Goal: Information Seeking & Learning: Learn about a topic

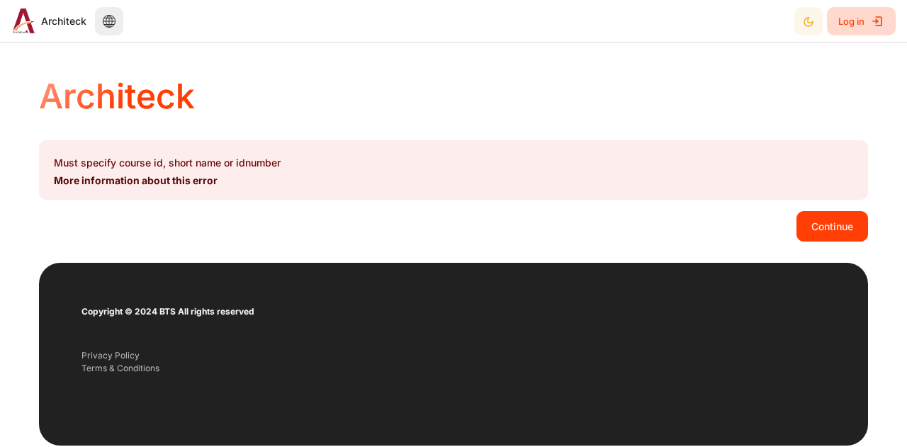
drag, startPoint x: 0, startPoint y: 0, endPoint x: 862, endPoint y: 28, distance: 862.3
click at [862, 28] on span "Log in" at bounding box center [851, 22] width 26 height 26
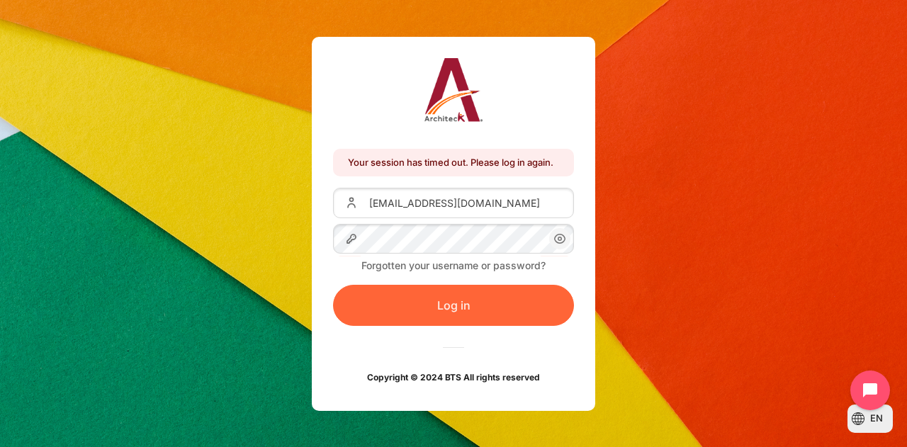
click at [434, 304] on button "Log in" at bounding box center [453, 305] width 241 height 41
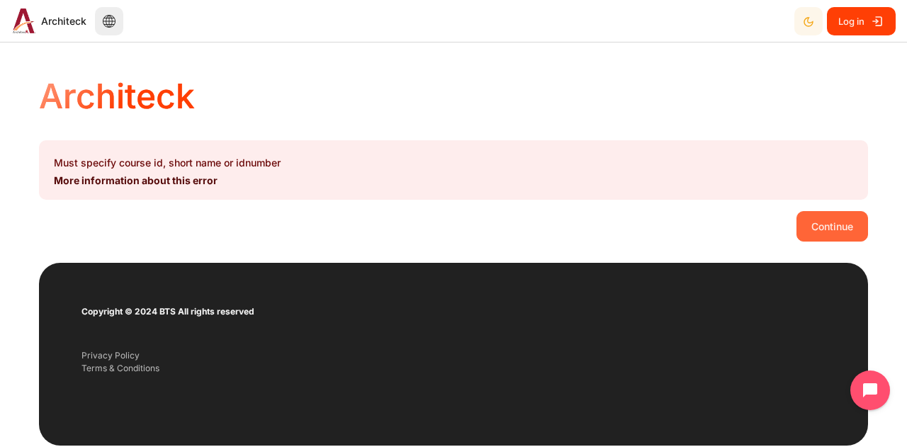
click at [819, 223] on button "Continue" at bounding box center [833, 226] width 72 height 30
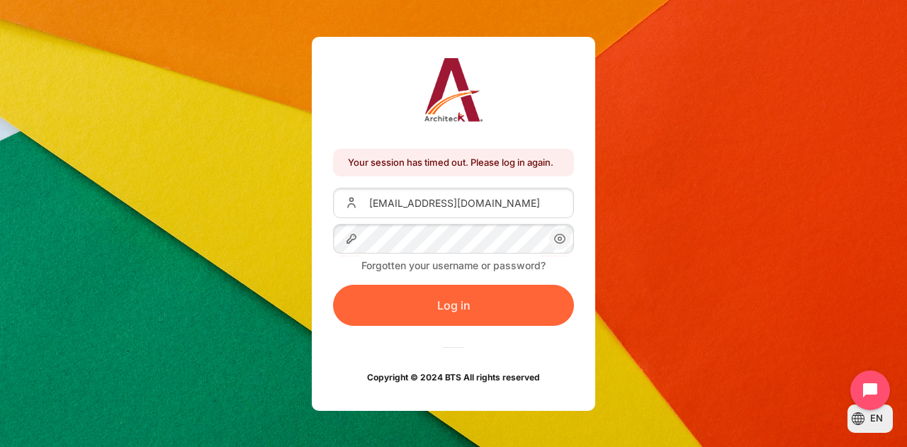
click at [440, 313] on button "Log in" at bounding box center [453, 305] width 241 height 41
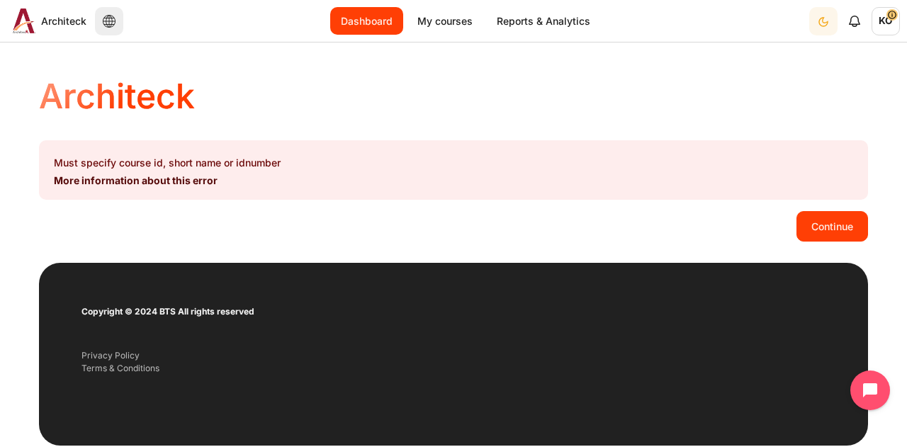
click at [369, 26] on link "Dashboard" at bounding box center [366, 21] width 73 height 28
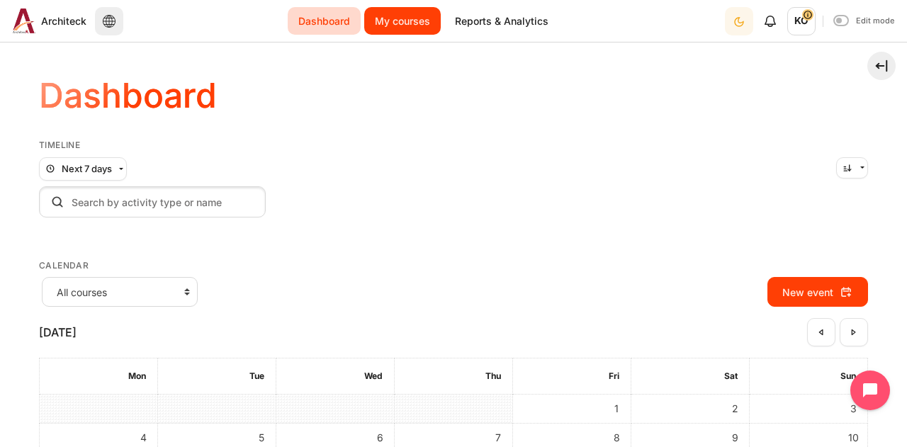
click at [404, 30] on link "My courses" at bounding box center [402, 21] width 77 height 28
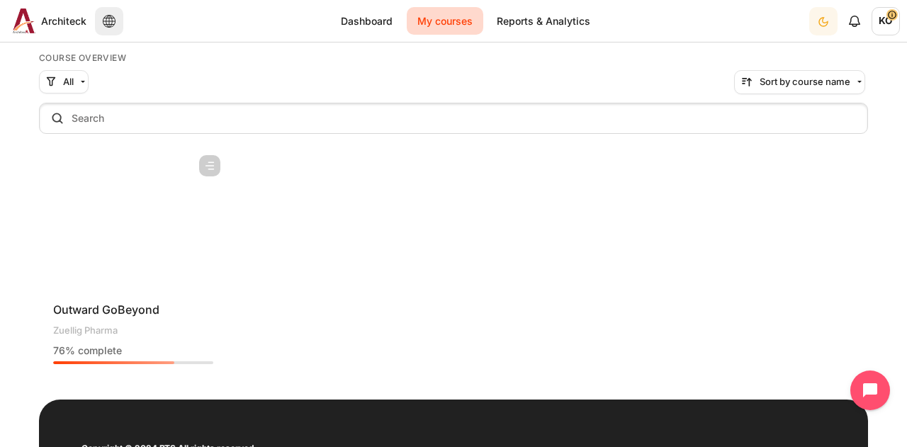
scroll to position [89, 0]
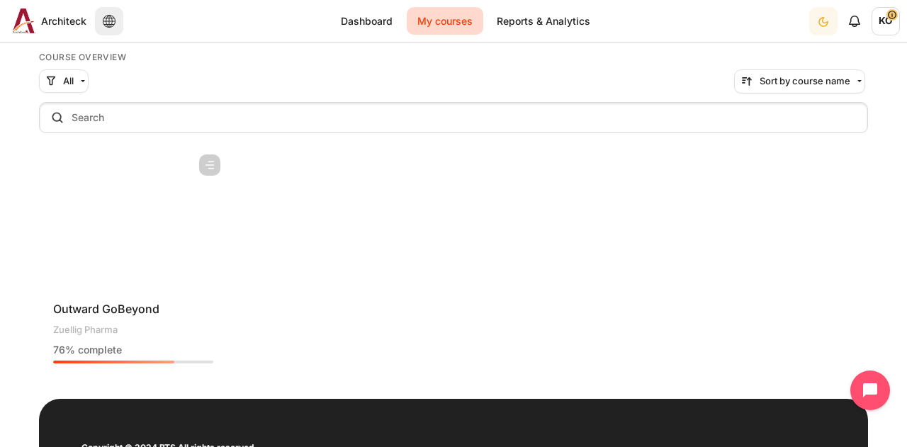
click at [112, 178] on figure "Content" at bounding box center [133, 218] width 189 height 142
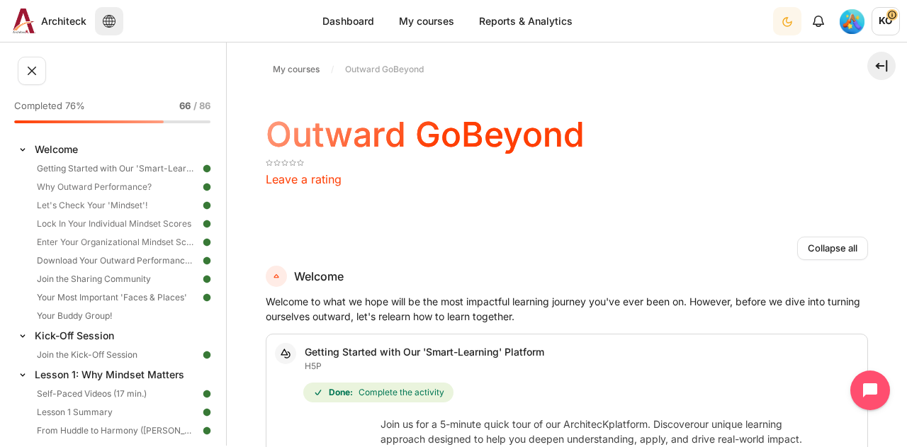
click at [483, 237] on div "Collapse all Expand all" at bounding box center [567, 249] width 602 height 24
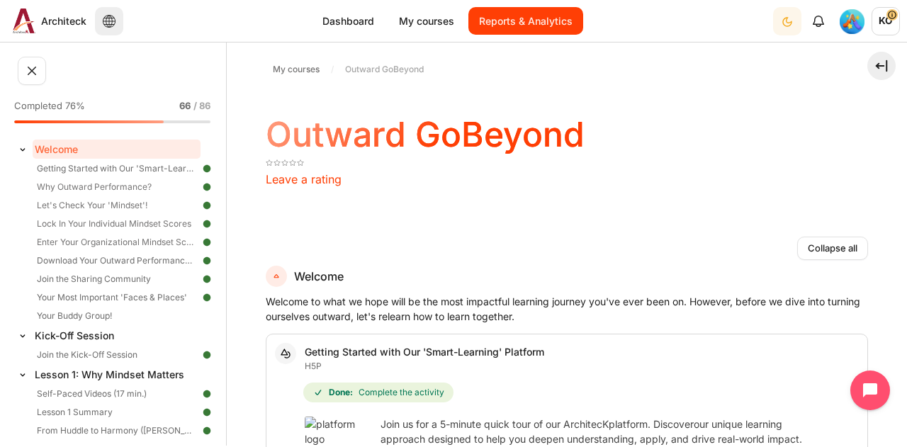
click at [495, 26] on link "Reports & Analytics" at bounding box center [525, 21] width 115 height 28
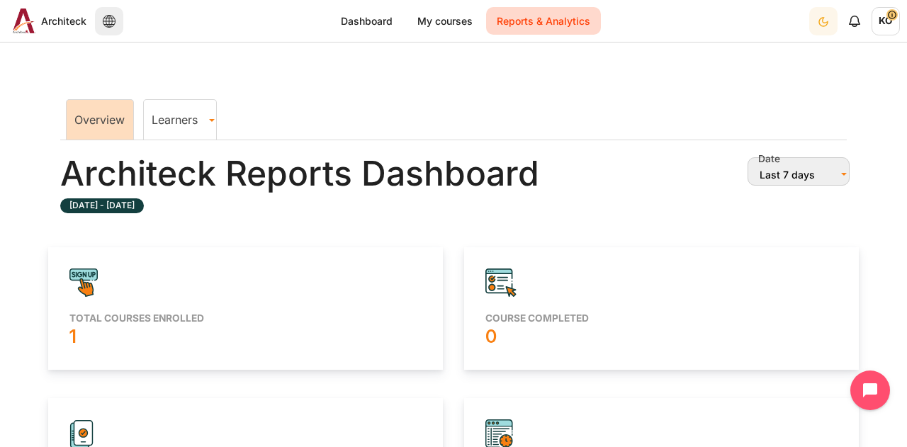
scroll to position [7, 8]
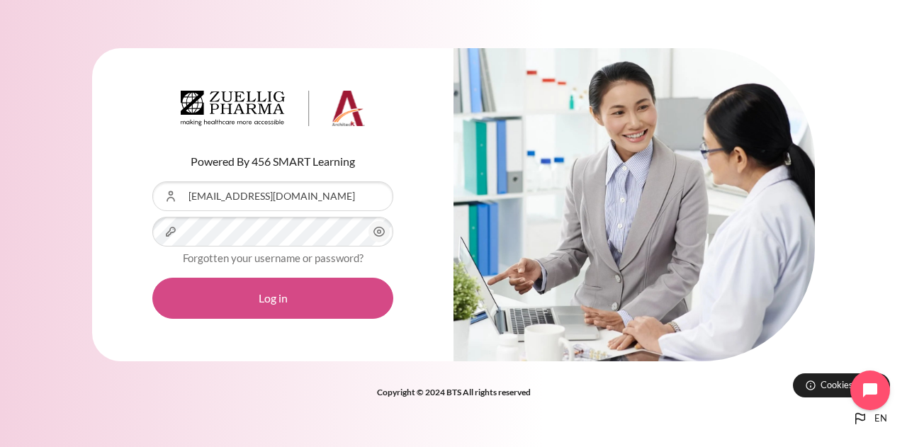
click at [203, 300] on button "Log in" at bounding box center [272, 298] width 241 height 41
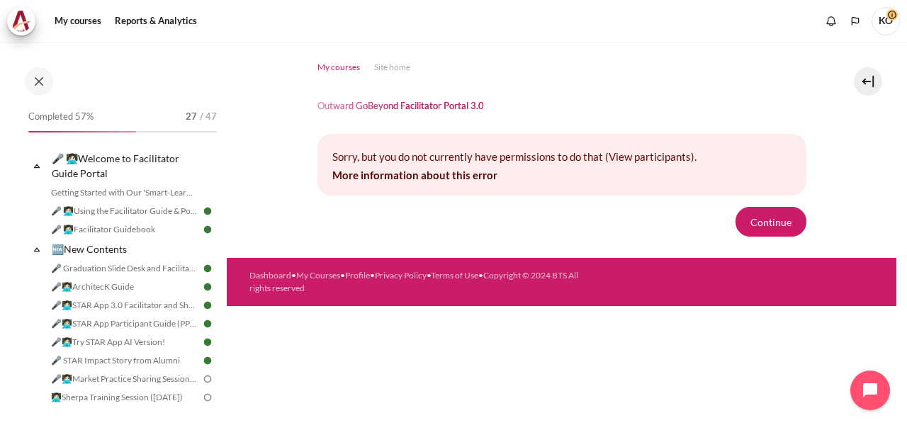
click at [344, 59] on link "My courses" at bounding box center [339, 67] width 43 height 17
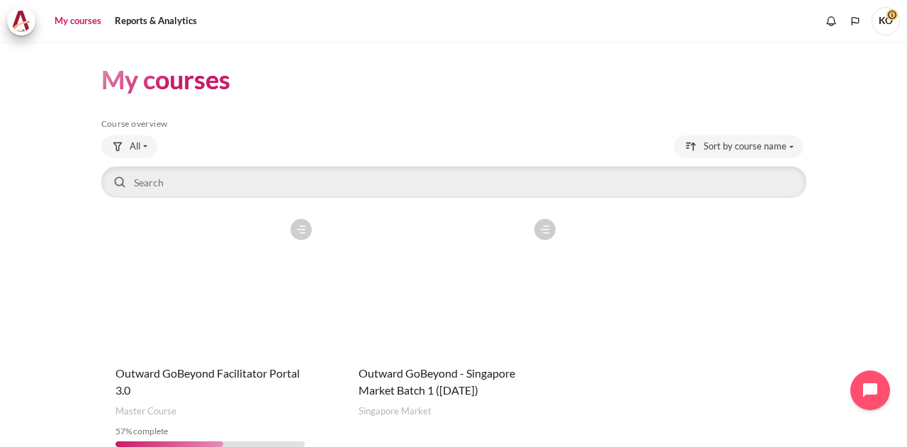
scroll to position [70, 0]
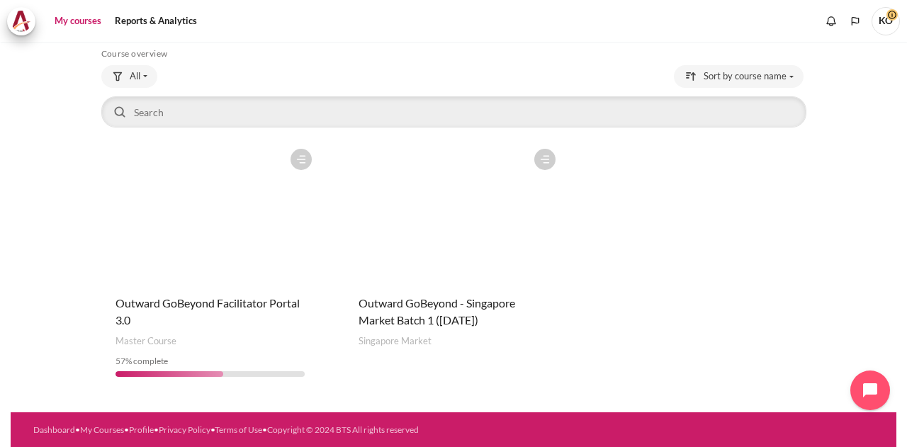
click at [438, 229] on figure "Content" at bounding box center [453, 213] width 218 height 142
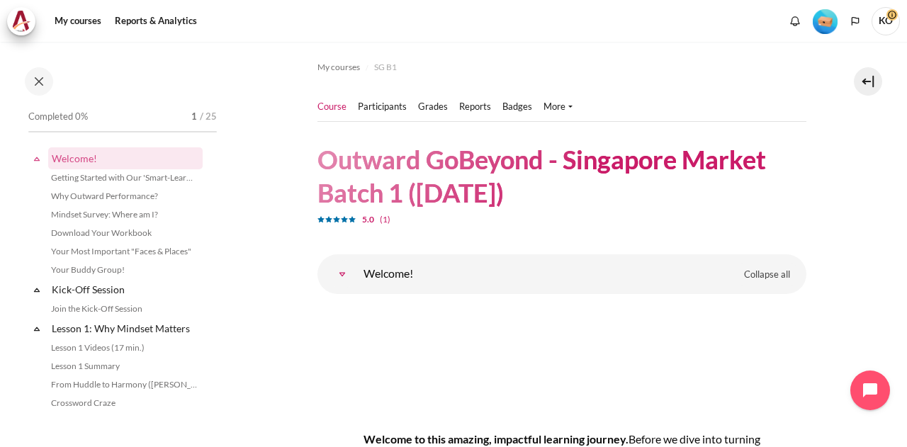
drag, startPoint x: 369, startPoint y: 105, endPoint x: 369, endPoint y: 116, distance: 10.6
click at [369, 105] on link "Participants" at bounding box center [382, 107] width 49 height 14
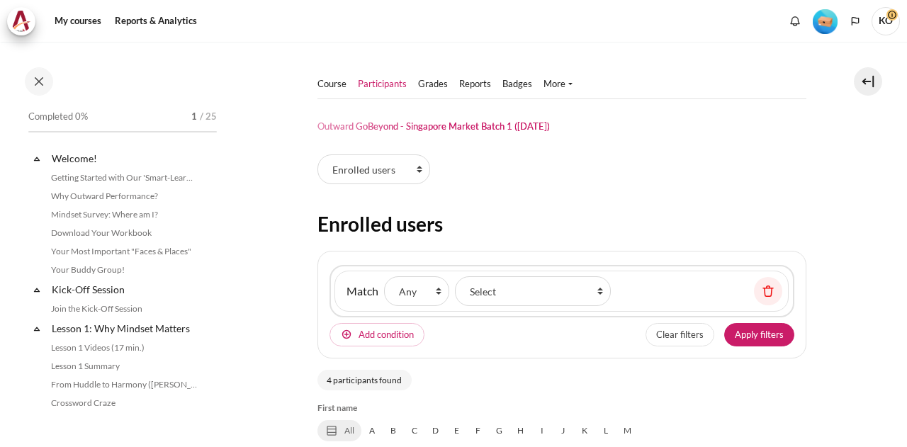
select select "groups"
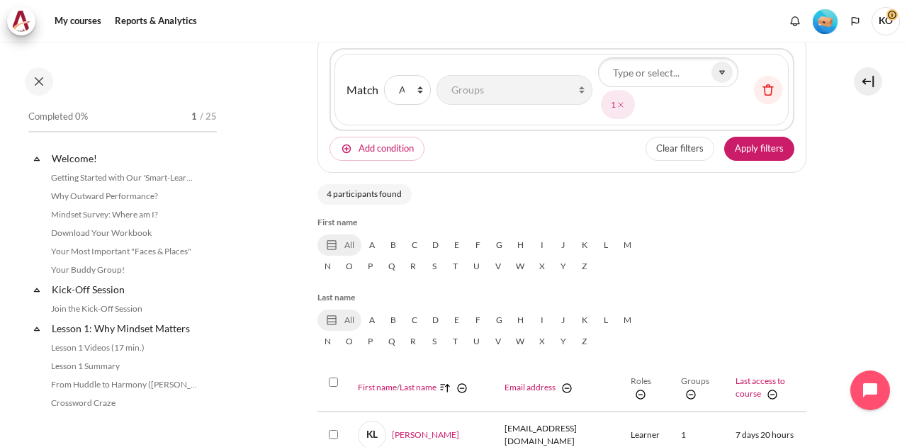
scroll to position [213, 0]
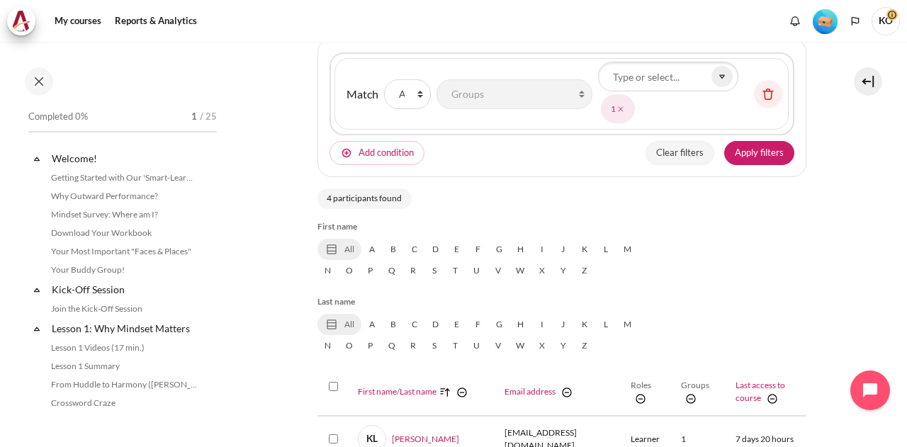
click at [668, 153] on button "Clear filters" at bounding box center [680, 153] width 69 height 24
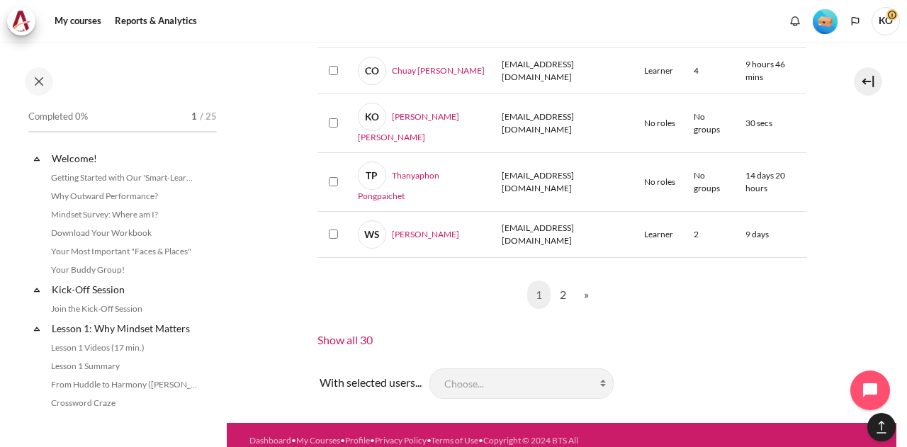
scroll to position [1456, 0]
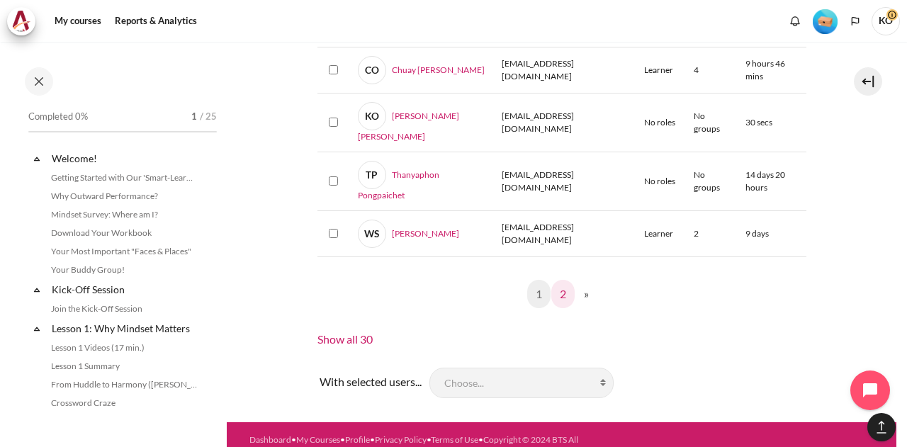
click at [558, 305] on link "2" at bounding box center [562, 294] width 23 height 28
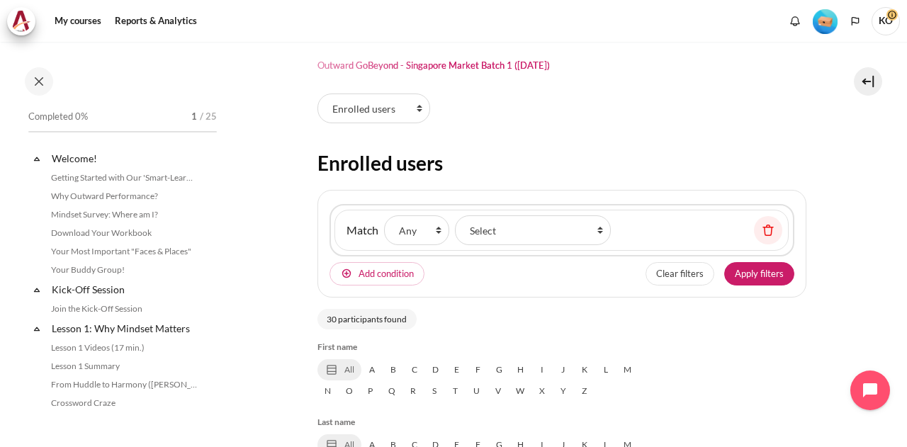
scroll to position [0, 0]
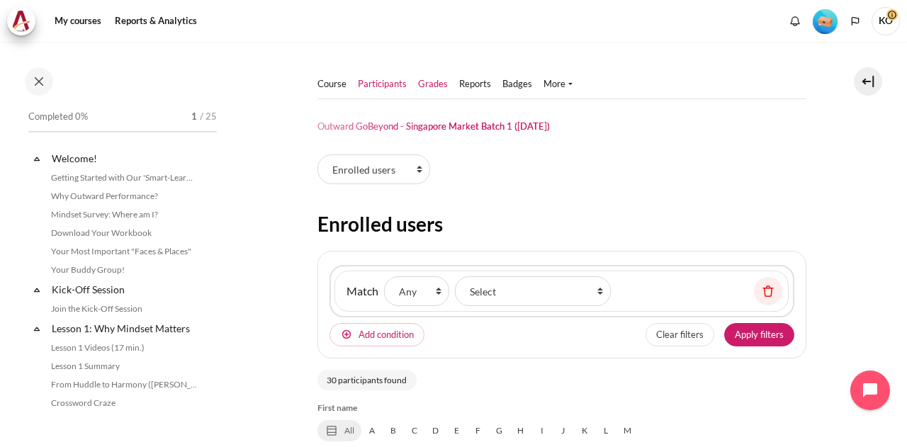
click at [429, 84] on link "Grades" at bounding box center [433, 84] width 30 height 14
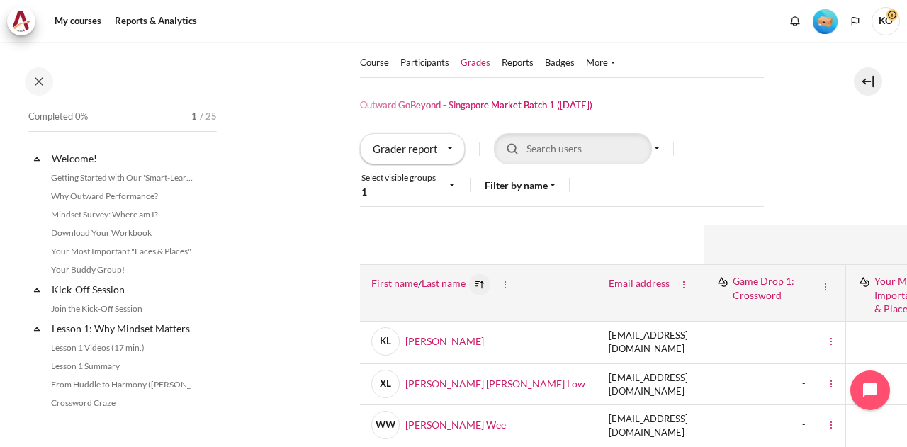
scroll to position [71, 0]
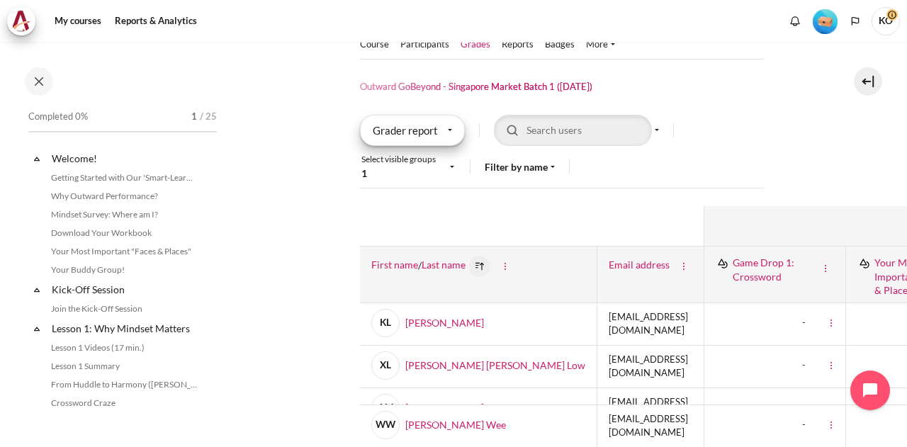
click at [422, 126] on div "Grader report" at bounding box center [412, 130] width 105 height 31
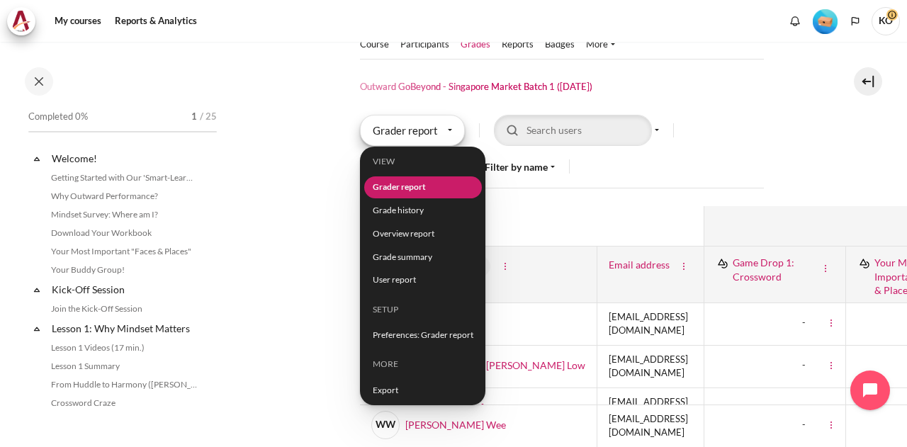
click at [422, 126] on div "Grader report" at bounding box center [412, 130] width 105 height 31
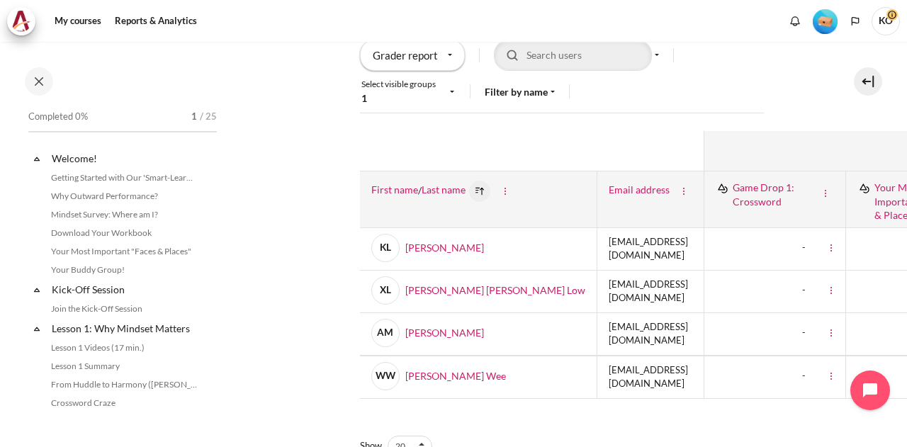
scroll to position [213, 0]
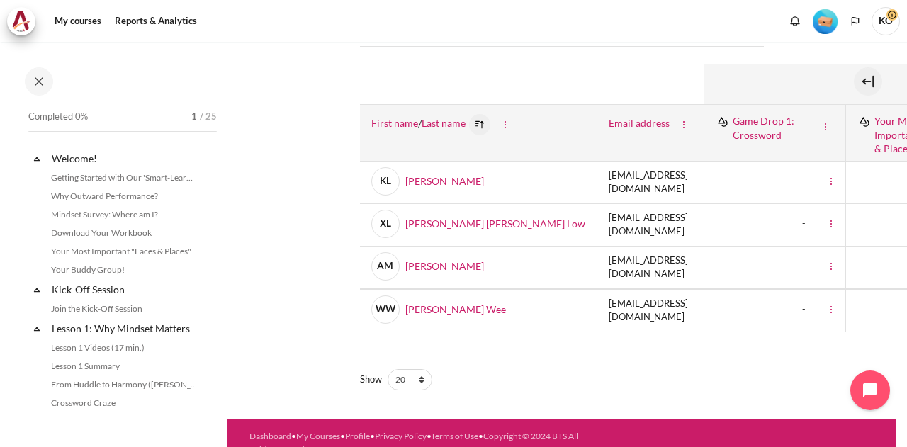
click at [725, 304] on div "- Cell actions Grade analysis" at bounding box center [775, 311] width 118 height 30
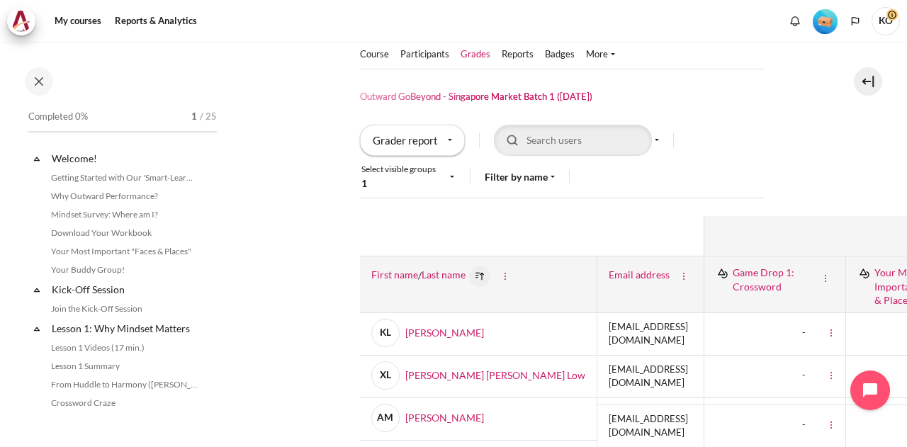
scroll to position [0, 0]
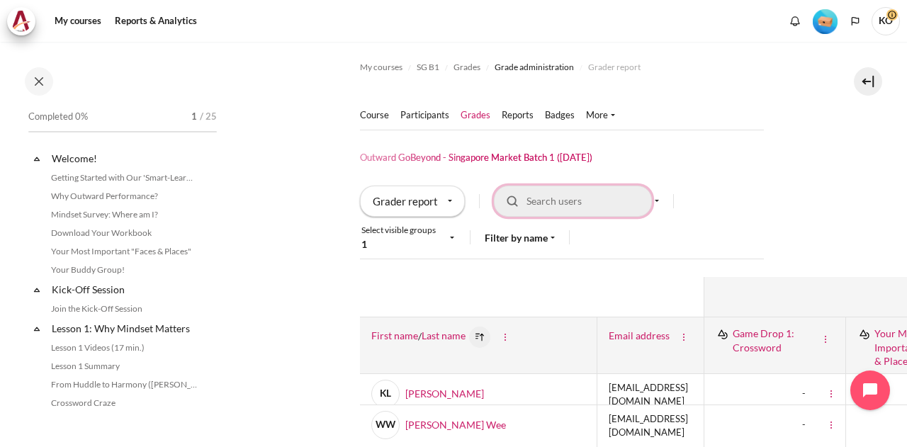
click at [659, 203] on div "Search users Clear search input" at bounding box center [576, 201] width 165 height 31
click at [659, 201] on div "Search users Clear search input" at bounding box center [576, 201] width 165 height 31
click at [513, 242] on div "Filter by name" at bounding box center [520, 237] width 70 height 15
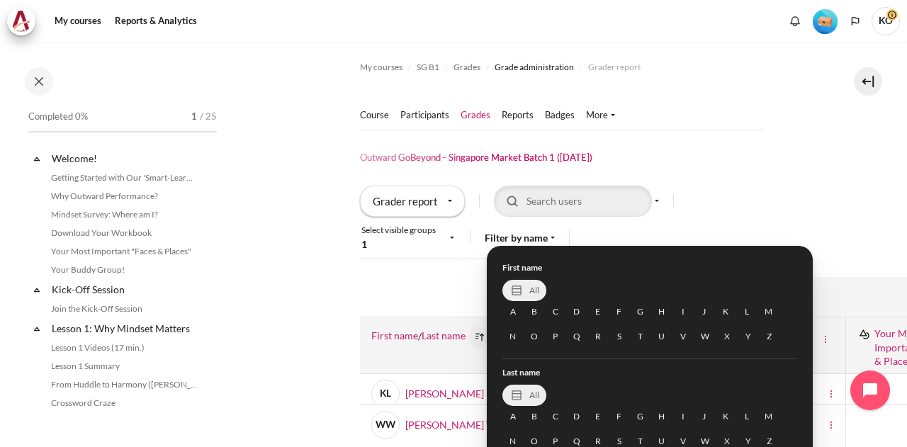
click at [447, 242] on div "Select visible groups 1" at bounding box center [404, 238] width 86 height 28
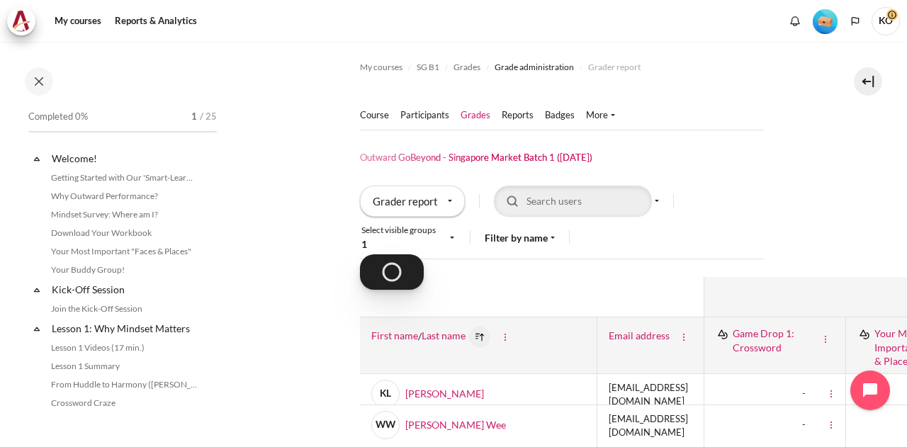
click at [452, 236] on div "Select visible groups 1" at bounding box center [408, 238] width 96 height 30
click at [454, 237] on div "Select visible groups 1" at bounding box center [408, 238] width 96 height 30
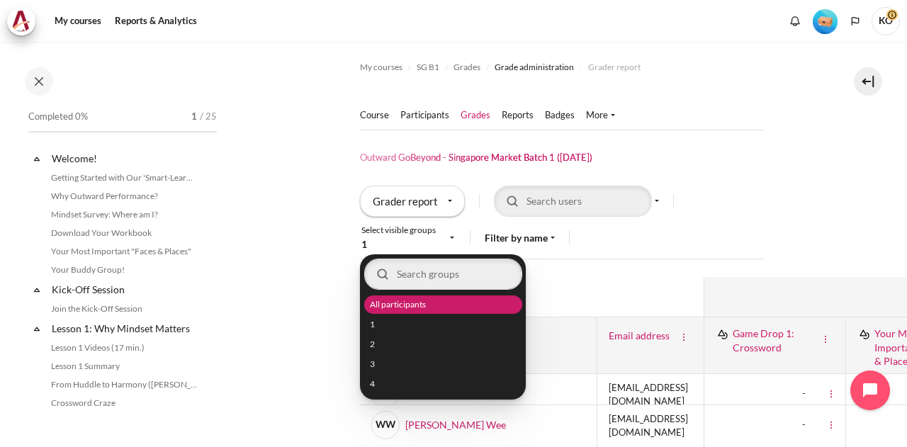
click at [415, 301] on span "All participants" at bounding box center [397, 304] width 56 height 13
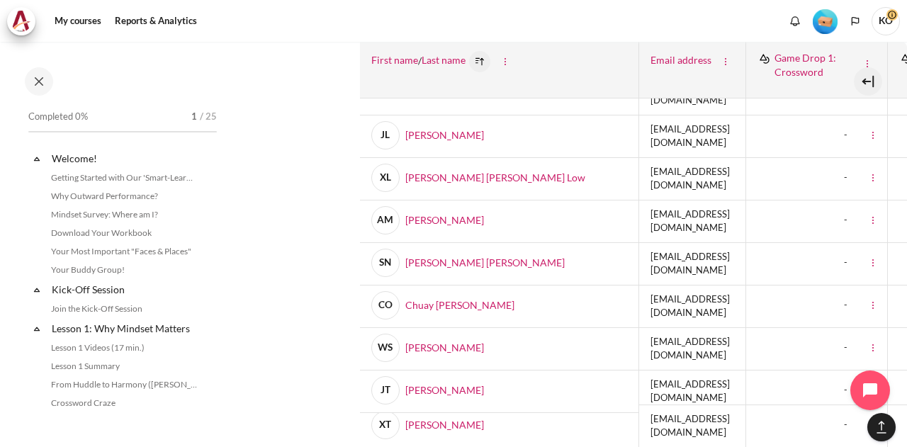
scroll to position [870, 0]
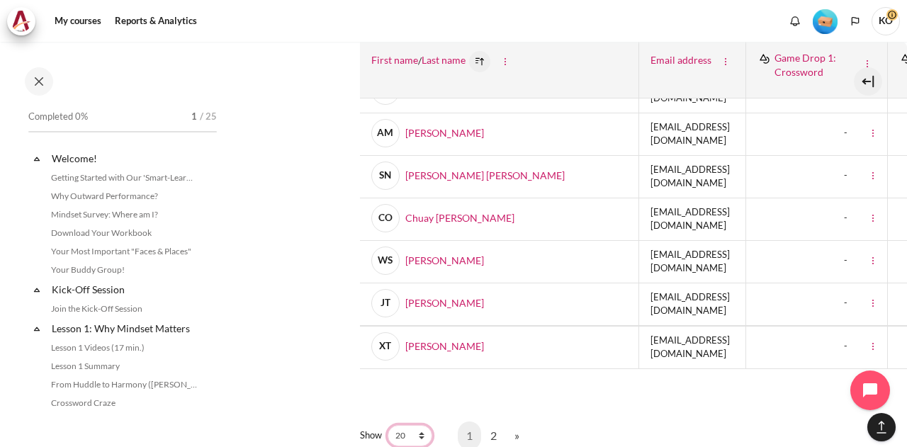
click at [424, 425] on select "20 100 All" at bounding box center [410, 435] width 45 height 21
select select "0"
click at [388, 425] on select "20 100 All" at bounding box center [410, 435] width 45 height 21
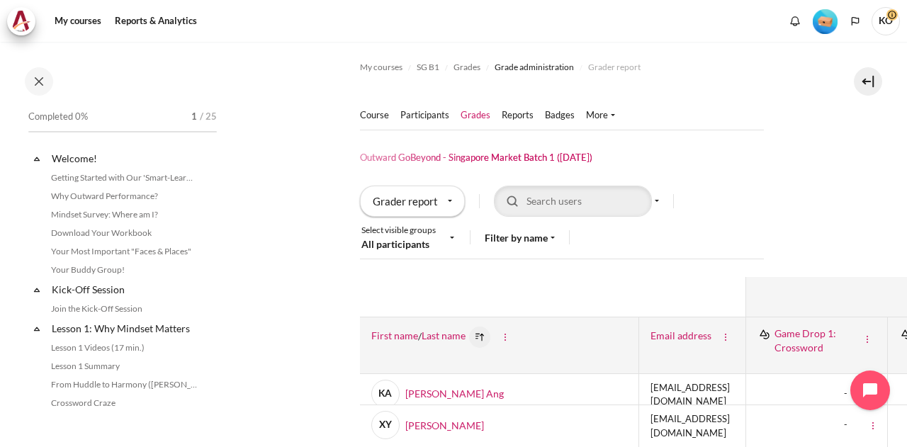
scroll to position [213, 0]
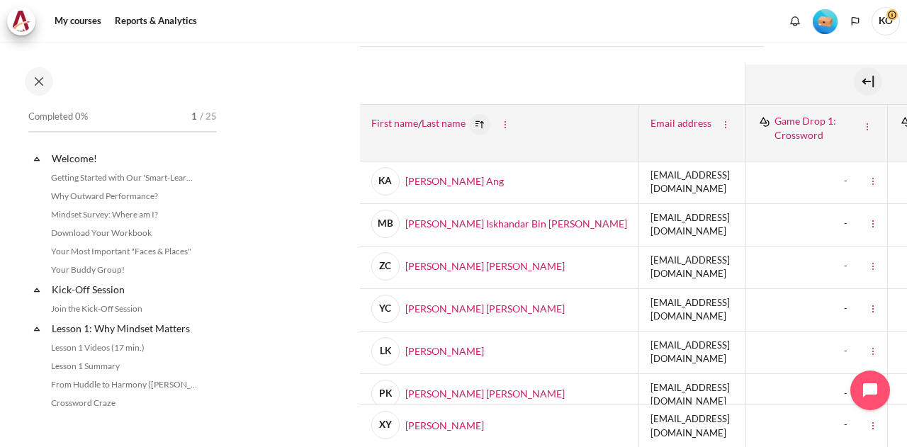
click at [746, 332] on td "llkhoo@zuelligpharma.com" at bounding box center [692, 353] width 107 height 43
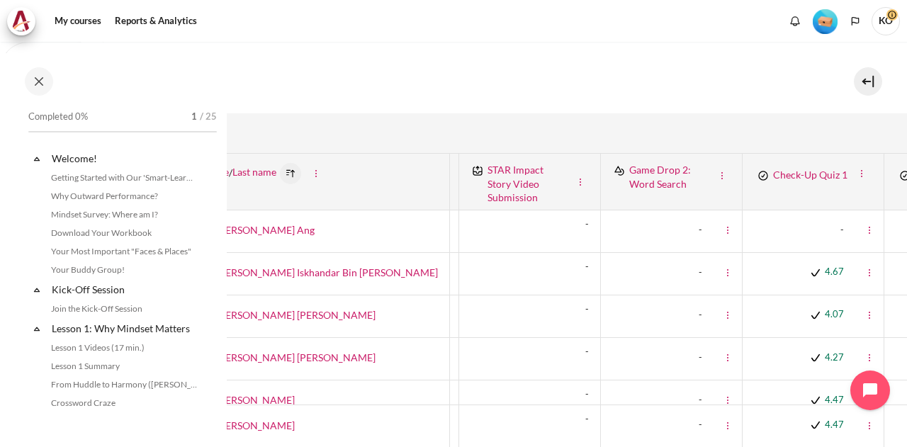
scroll to position [283, 571]
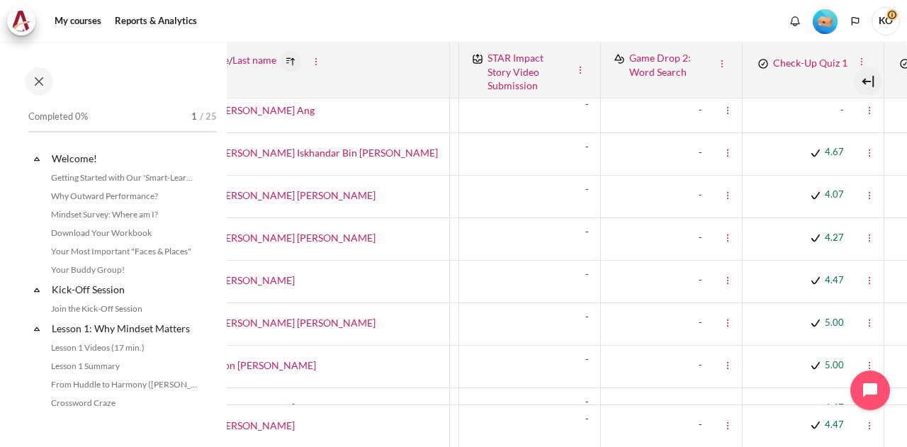
click at [554, 309] on div "-" at bounding box center [530, 324] width 118 height 30
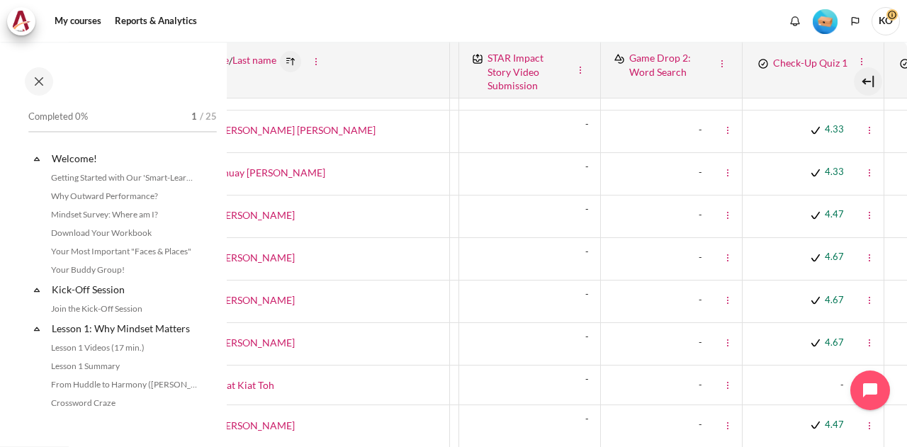
scroll to position [1072, 571]
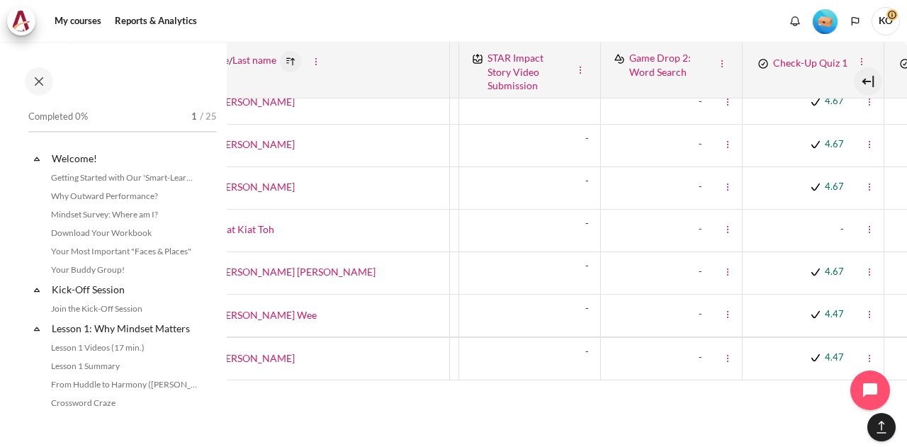
click at [399, 337] on th "XY Xiao Wen Yao" at bounding box center [309, 358] width 279 height 43
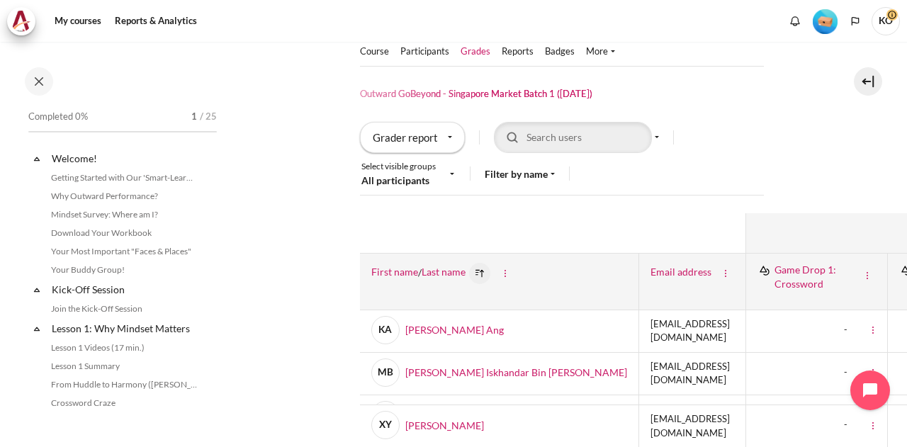
scroll to position [0, 0]
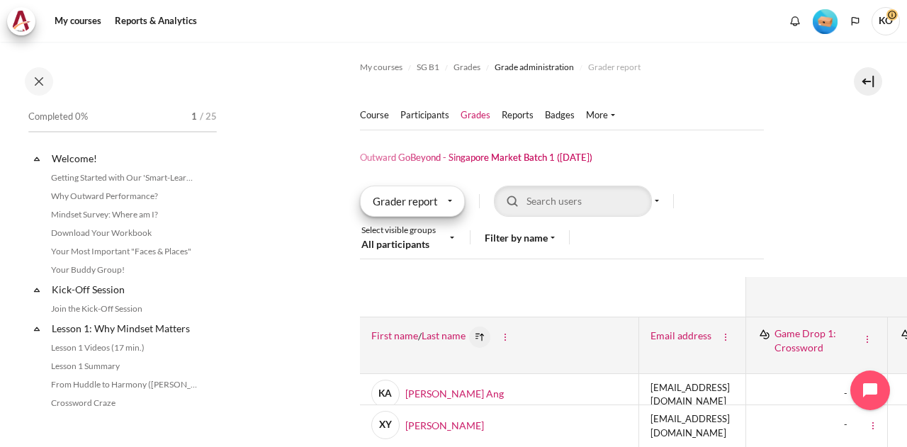
click at [442, 201] on div "Grader report" at bounding box center [412, 201] width 105 height 31
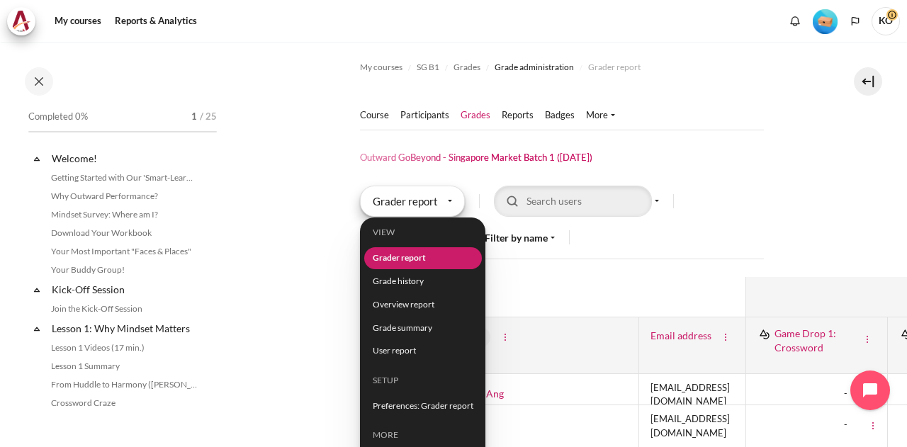
scroll to position [71, 0]
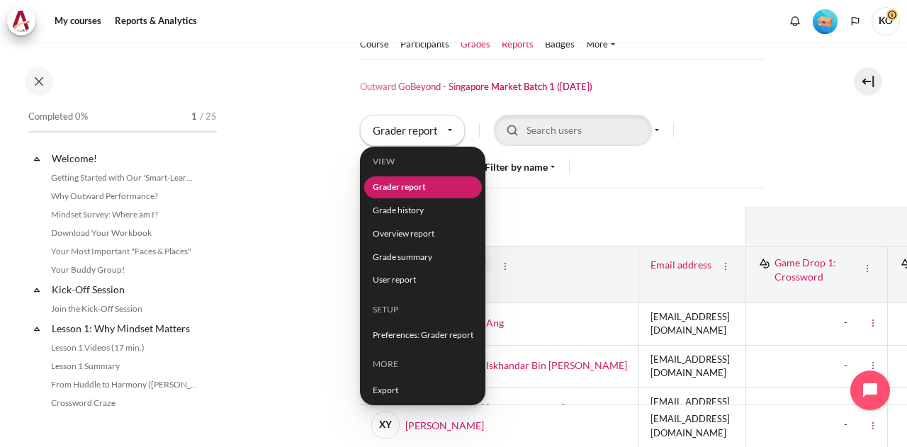
click at [518, 43] on link "Reports" at bounding box center [518, 45] width 32 height 14
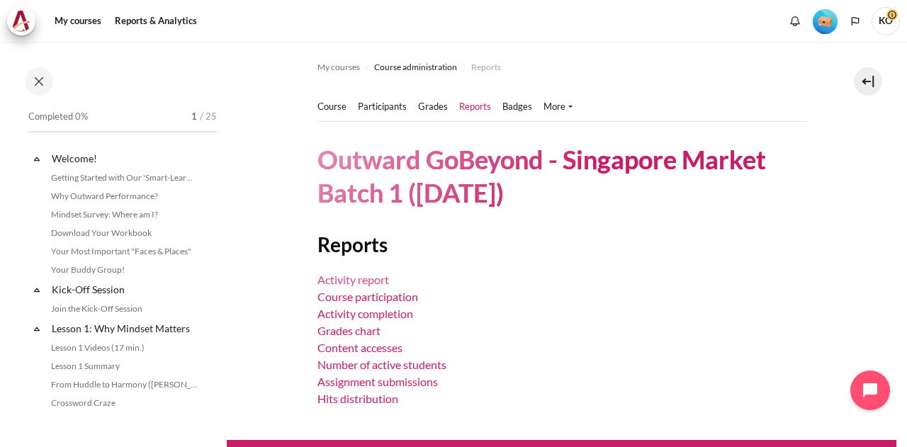
click at [366, 276] on link "Activity report" at bounding box center [354, 279] width 72 height 13
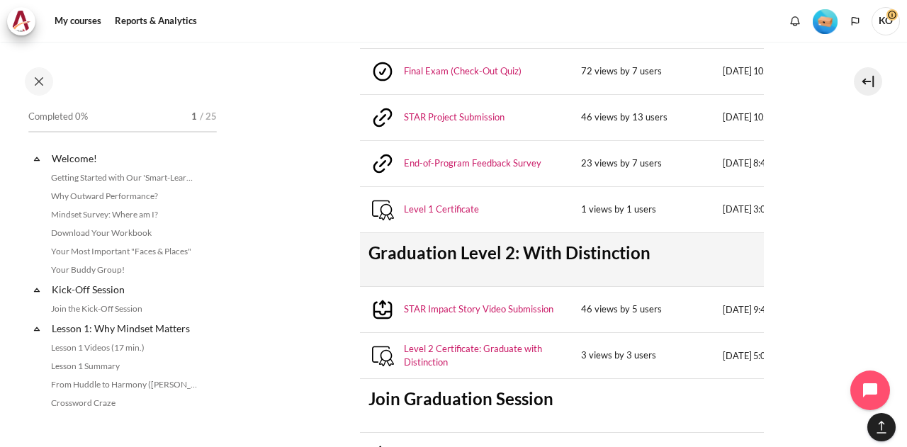
scroll to position [3877, 0]
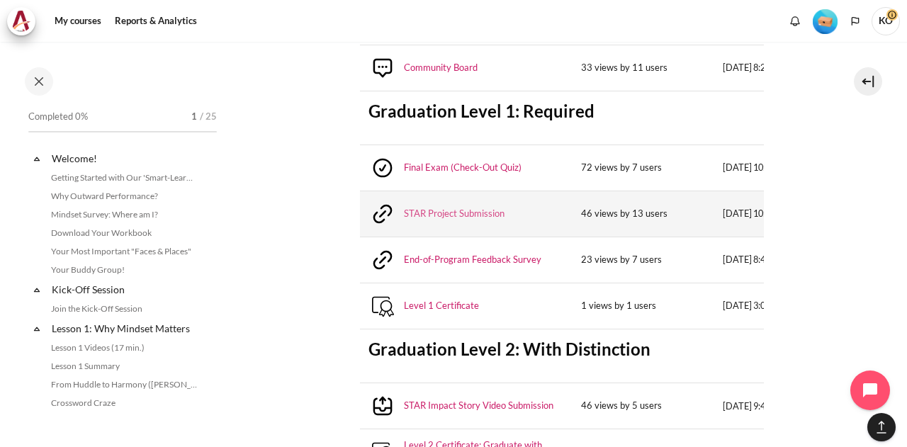
click at [447, 207] on link "STAR Project Submission" at bounding box center [454, 214] width 101 height 14
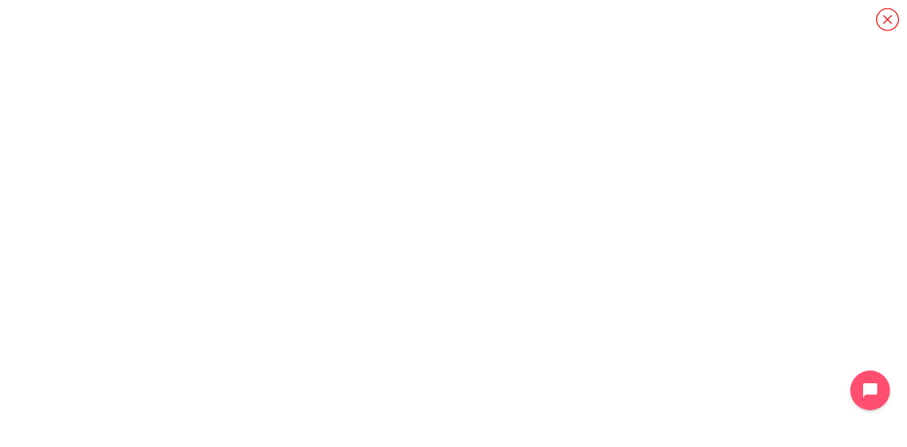
click at [887, 19] on icon "Content" at bounding box center [887, 19] width 23 height 23
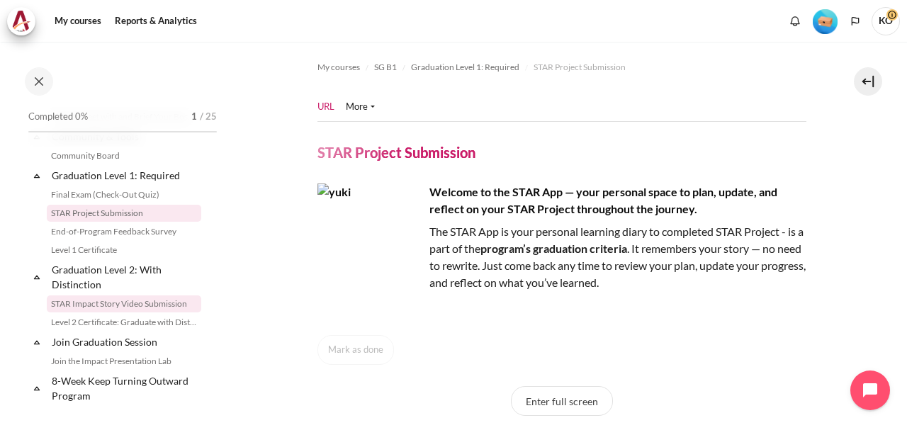
click at [96, 313] on link "STAR Impact Story Video Submission" at bounding box center [124, 304] width 155 height 17
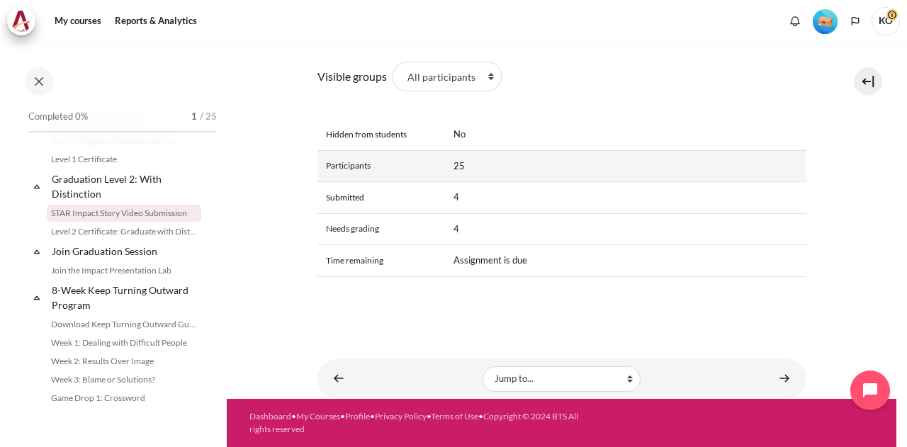
scroll to position [569, 0]
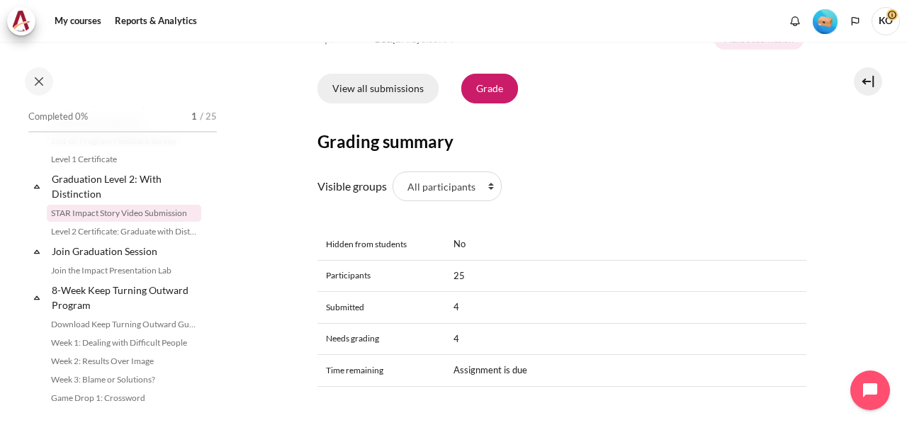
click at [383, 103] on link "View all submissions" at bounding box center [378, 89] width 121 height 30
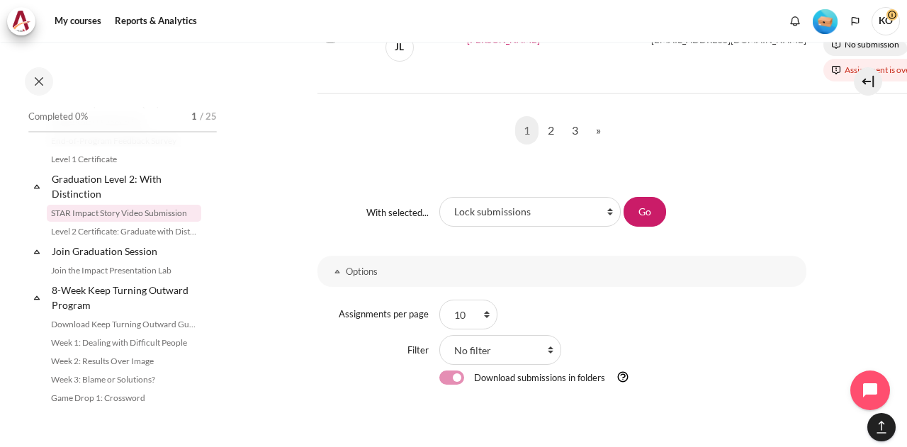
scroll to position [1214, 0]
click at [478, 306] on select "10 20 50 100 All" at bounding box center [468, 314] width 58 height 30
select select "-1"
click at [439, 299] on select "10 20 50 100 All" at bounding box center [468, 314] width 58 height 30
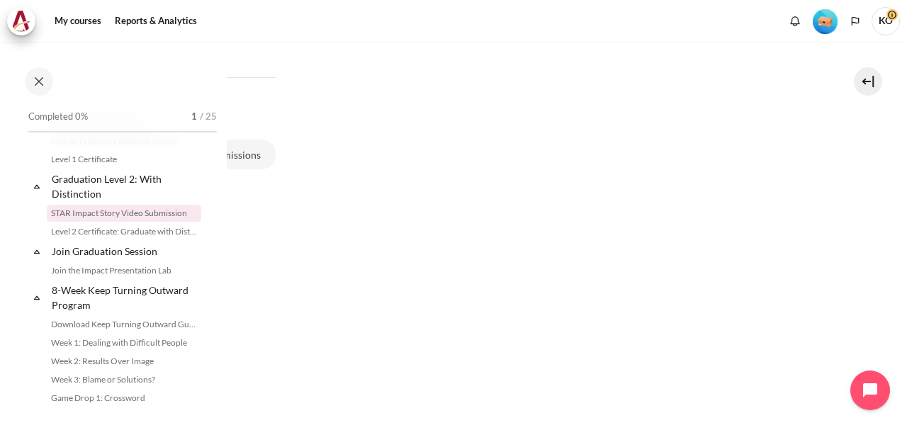
scroll to position [0, 531]
click at [437, 439] on div "My courses SG B1 Graduation Level 2: With Distinction STAR Impact Story Video S…" at bounding box center [453, 244] width 907 height 405
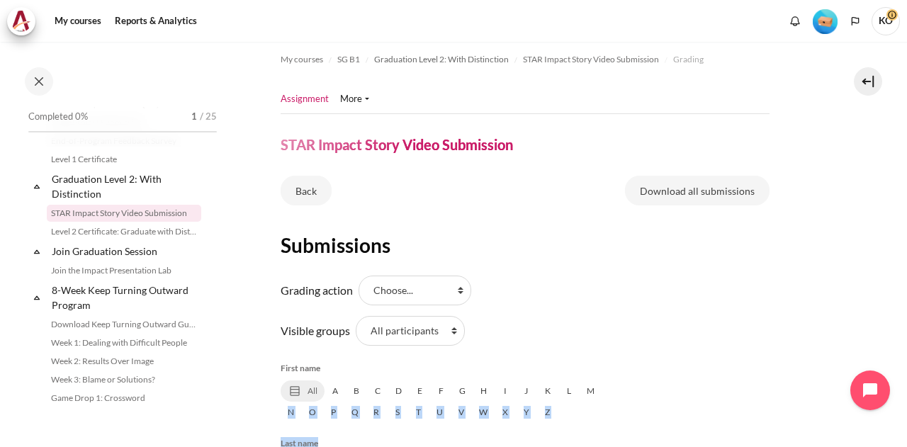
scroll to position [8, 43]
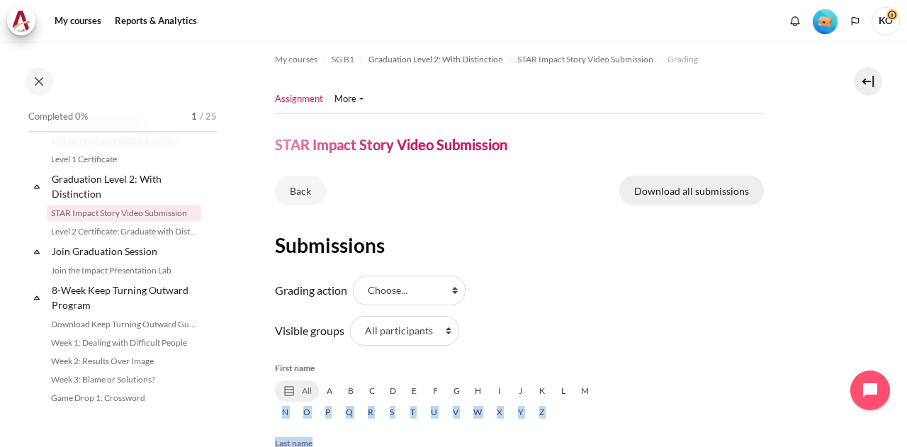
click at [685, 190] on link "Download all submissions" at bounding box center [691, 191] width 145 height 30
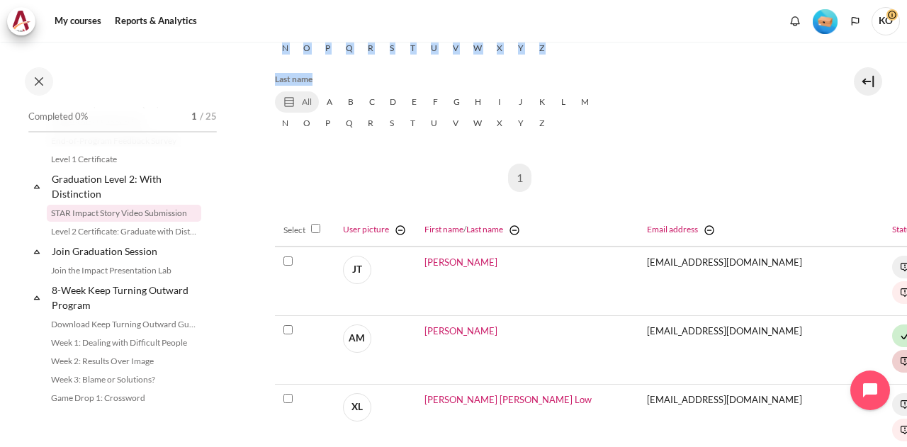
scroll to position [362, 43]
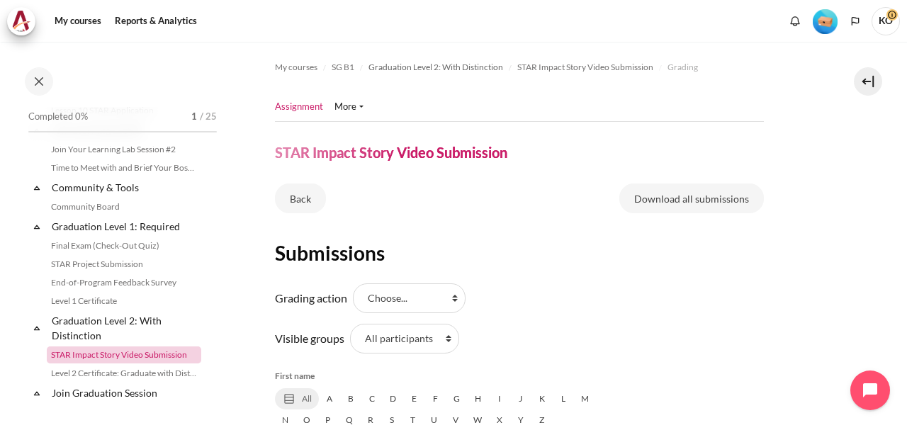
scroll to position [1569, 0]
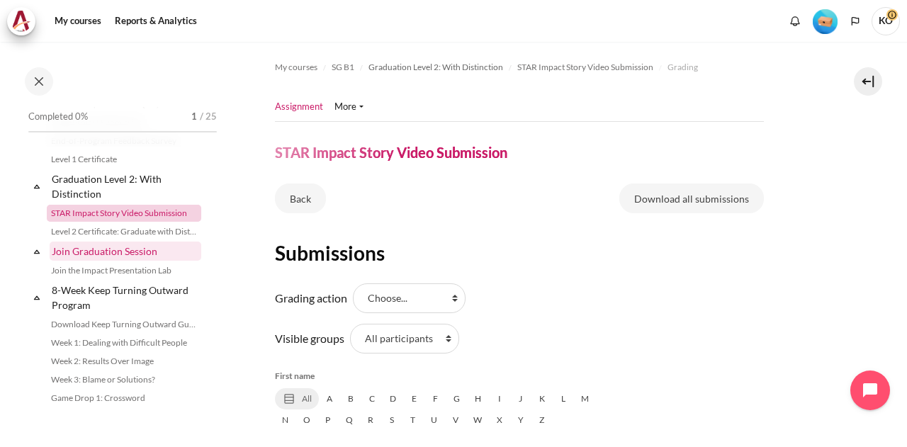
drag, startPoint x: 112, startPoint y: 257, endPoint x: 158, endPoint y: 293, distance: 58.6
click at [112, 222] on link "STAR Impact Story Video Submission" at bounding box center [124, 213] width 155 height 17
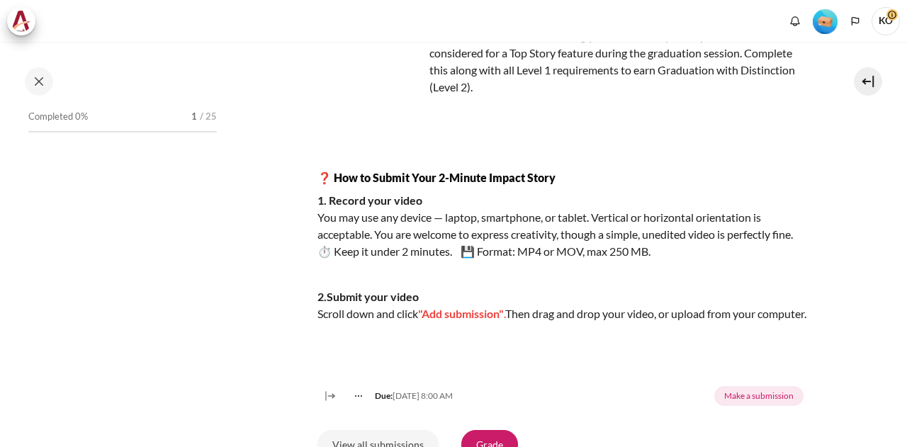
scroll to position [1569, 0]
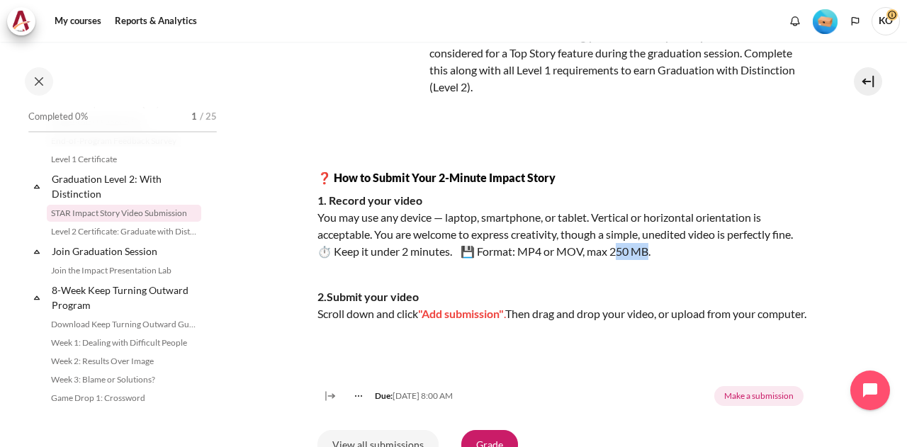
drag, startPoint x: 668, startPoint y: 267, endPoint x: 641, endPoint y: 279, distance: 29.2
click at [635, 260] on p "1. Record your video You may use any device — laptop, smartphone, or tablet. Ve…" at bounding box center [562, 226] width 489 height 68
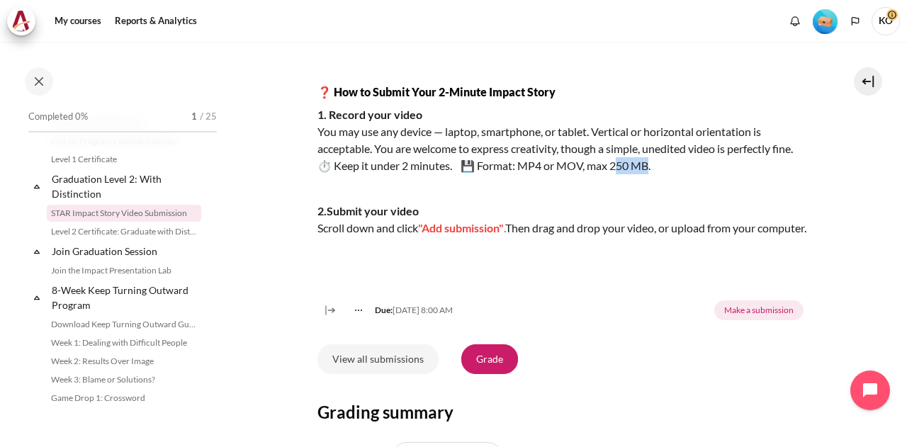
scroll to position [215, 0]
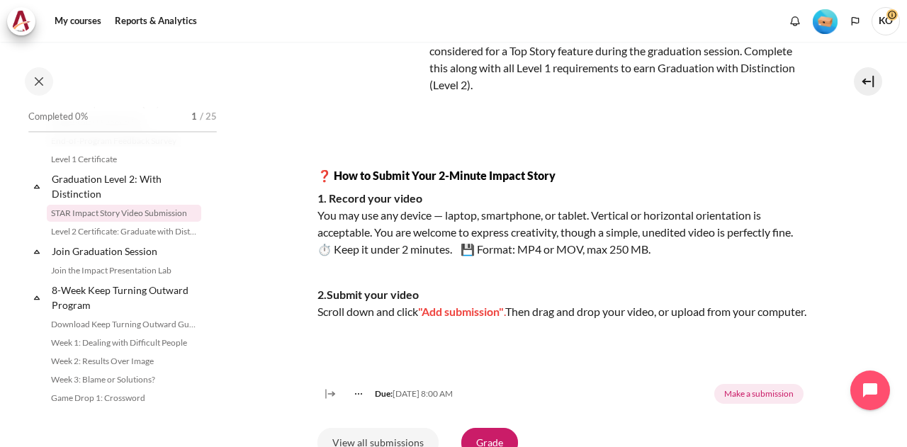
click at [806, 191] on section "My courses SG B1 Graduation Level 2: With Distinction STAR Impact Story Video S…" at bounding box center [562, 345] width 670 height 1036
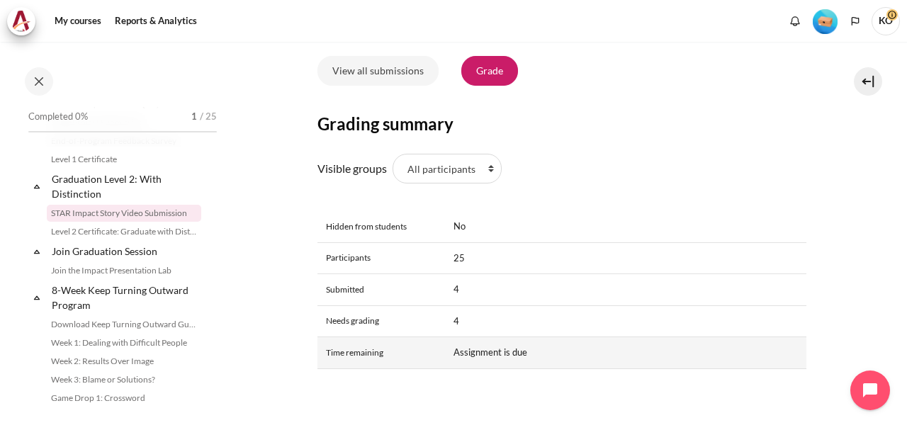
scroll to position [356, 0]
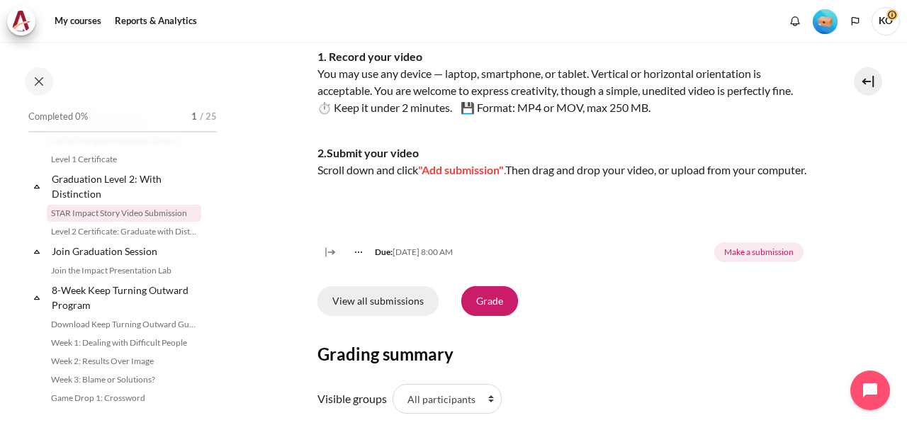
click at [363, 316] on link "View all submissions" at bounding box center [378, 301] width 121 height 30
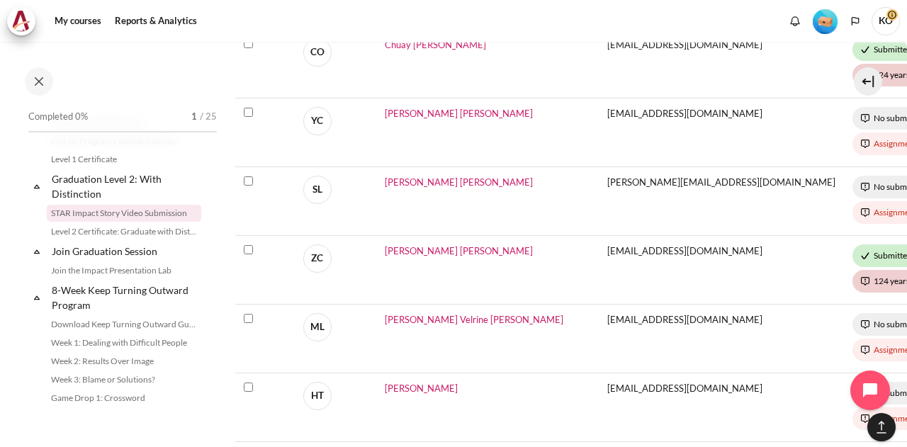
scroll to position [1415, 80]
click at [96, 131] on link "STAR Project Submission" at bounding box center [124, 122] width 155 height 17
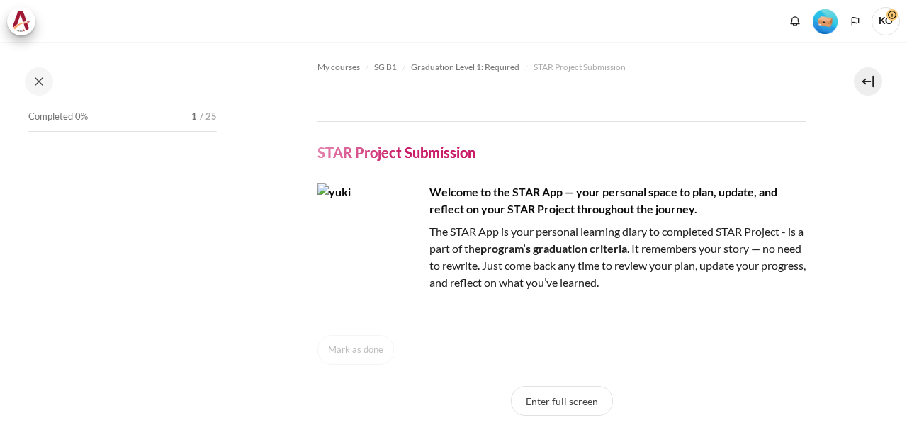
scroll to position [1478, 0]
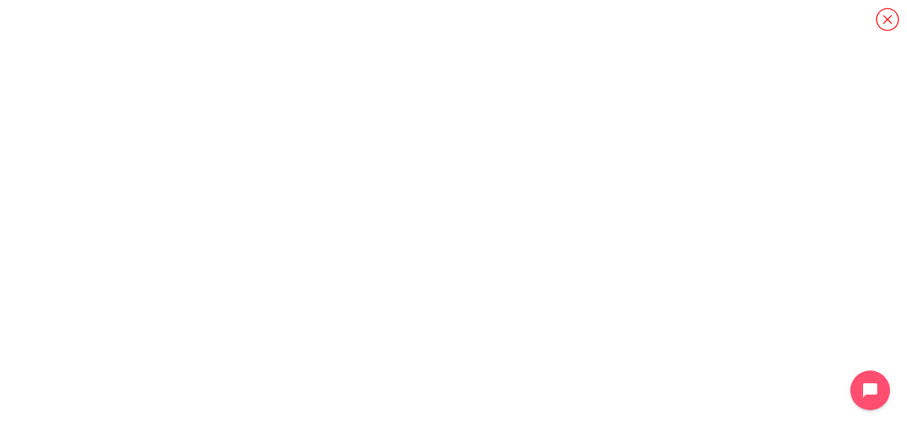
click at [888, 18] on icon "Content" at bounding box center [887, 19] width 23 height 23
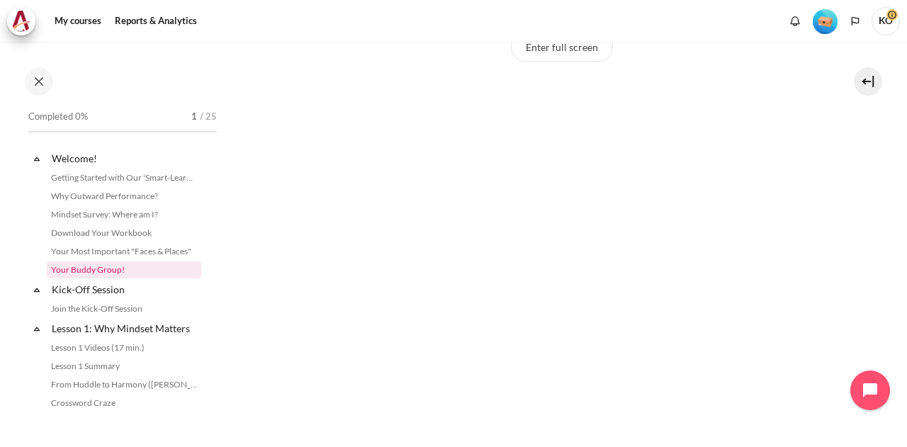
scroll to position [0, 0]
